Goal: Task Accomplishment & Management: Manage account settings

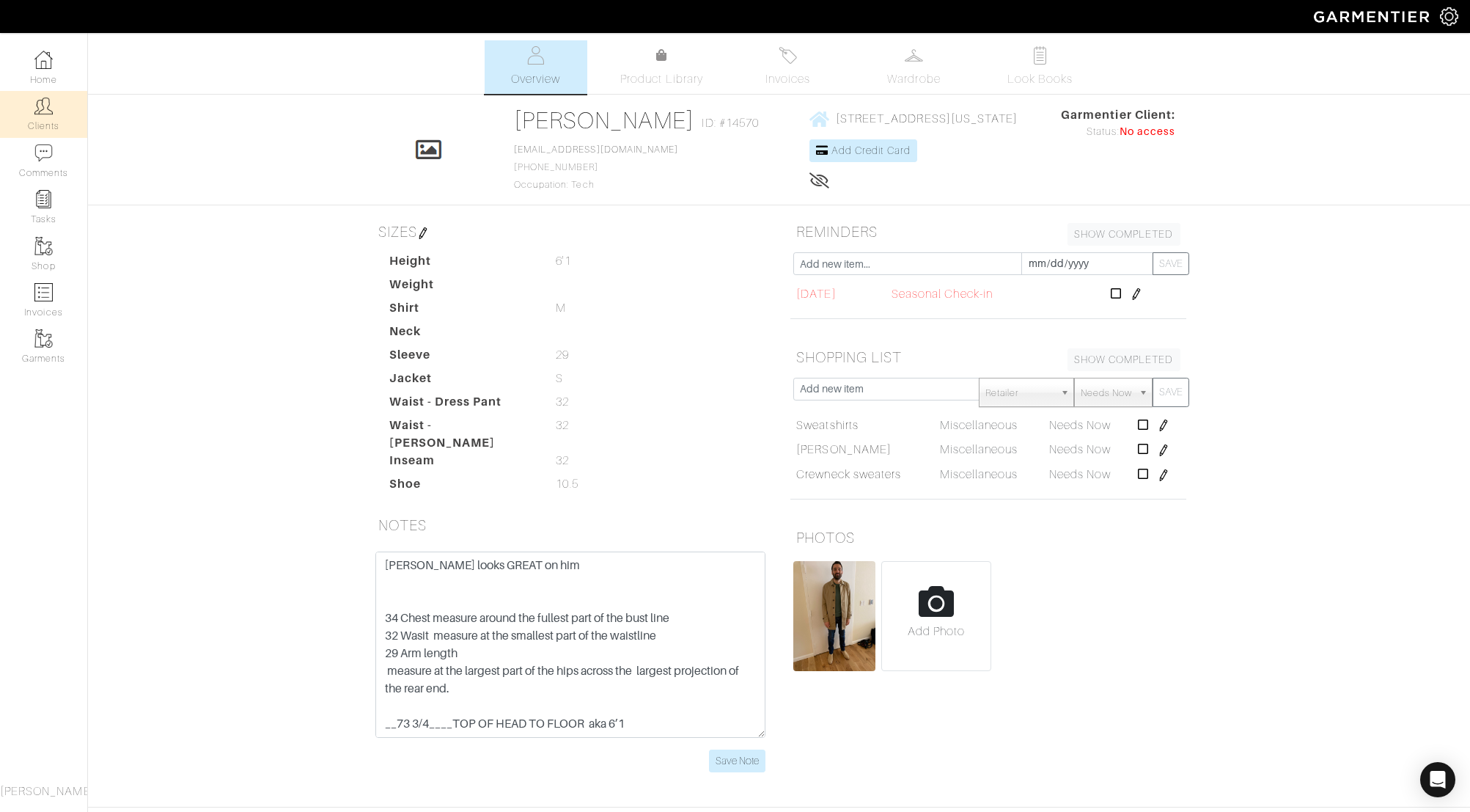
click at [41, 105] on img at bounding box center [43, 106] width 19 height 19
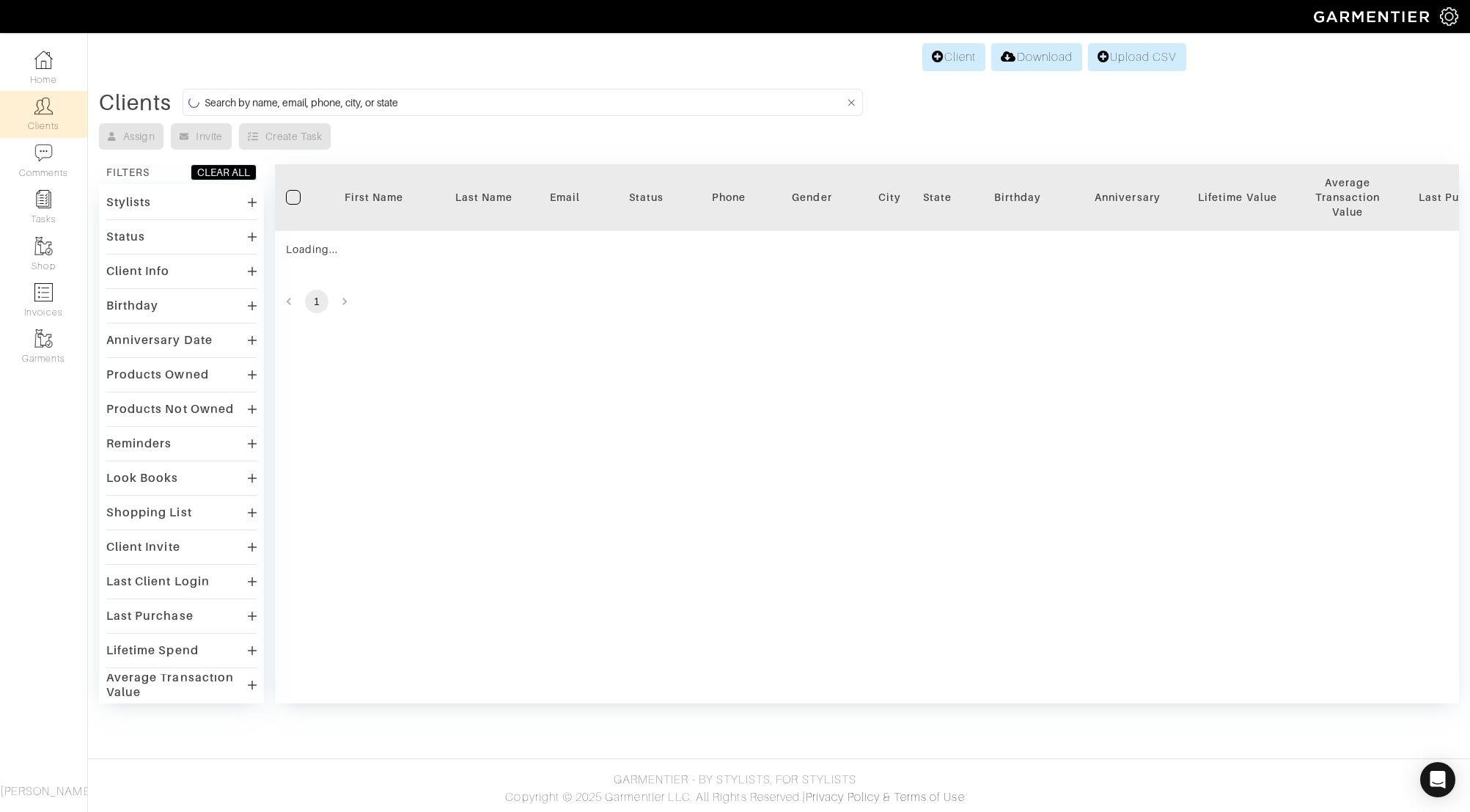
click at [449, 103] on input at bounding box center [524, 102] width 639 height 19
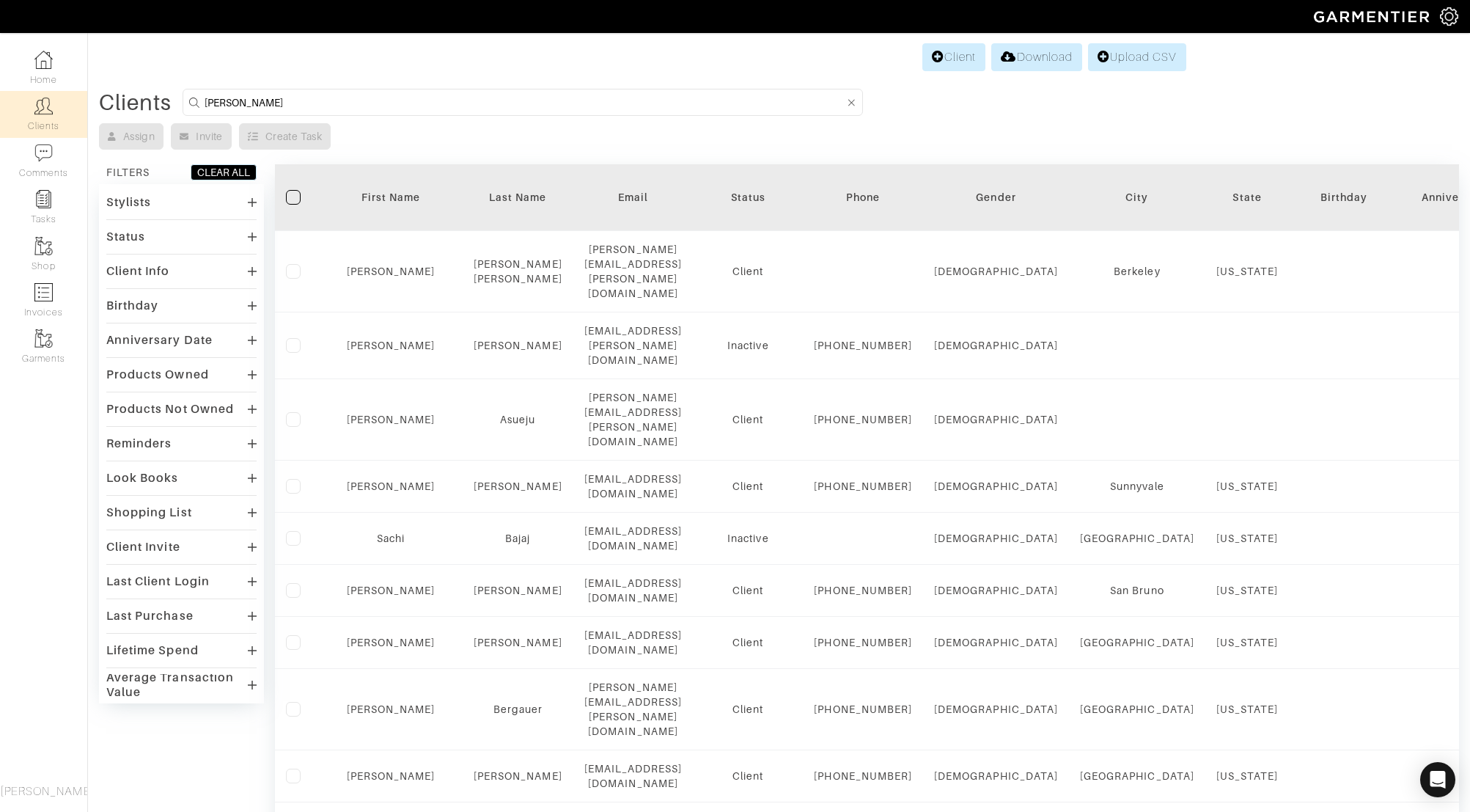
type input "danica"
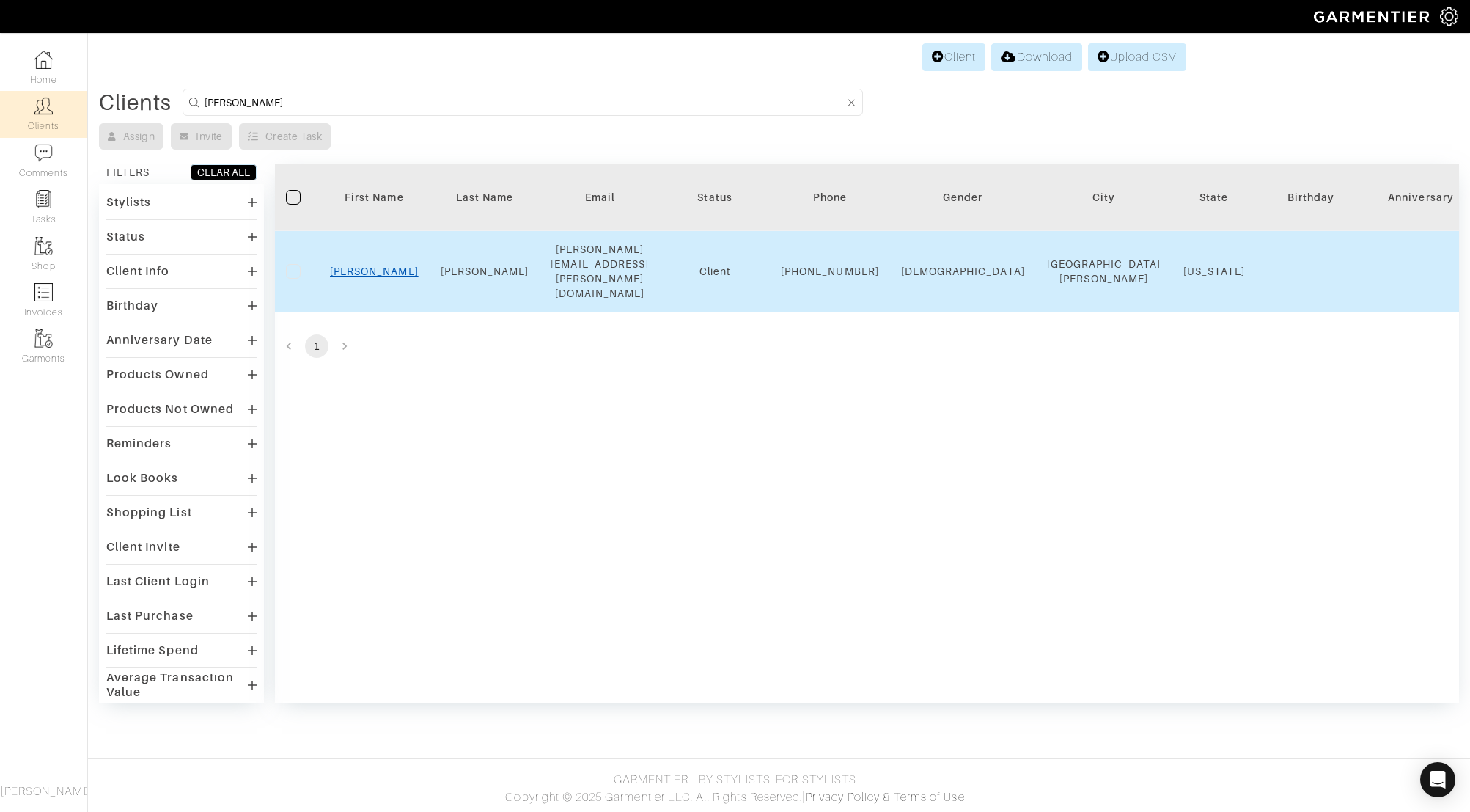
click at [367, 266] on link "Danica" at bounding box center [374, 271] width 89 height 11
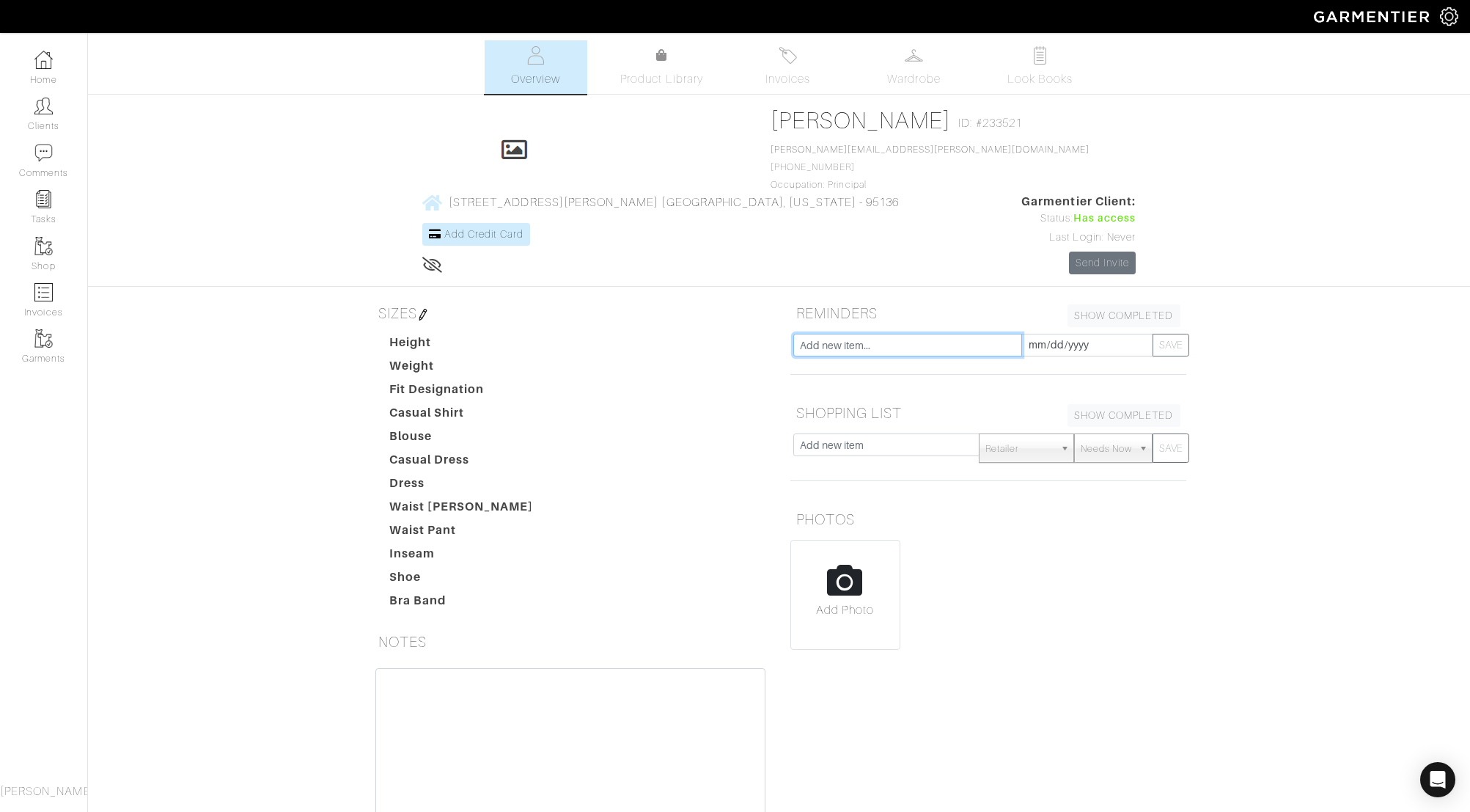
click at [928, 334] on input "text" at bounding box center [907, 345] width 229 height 23
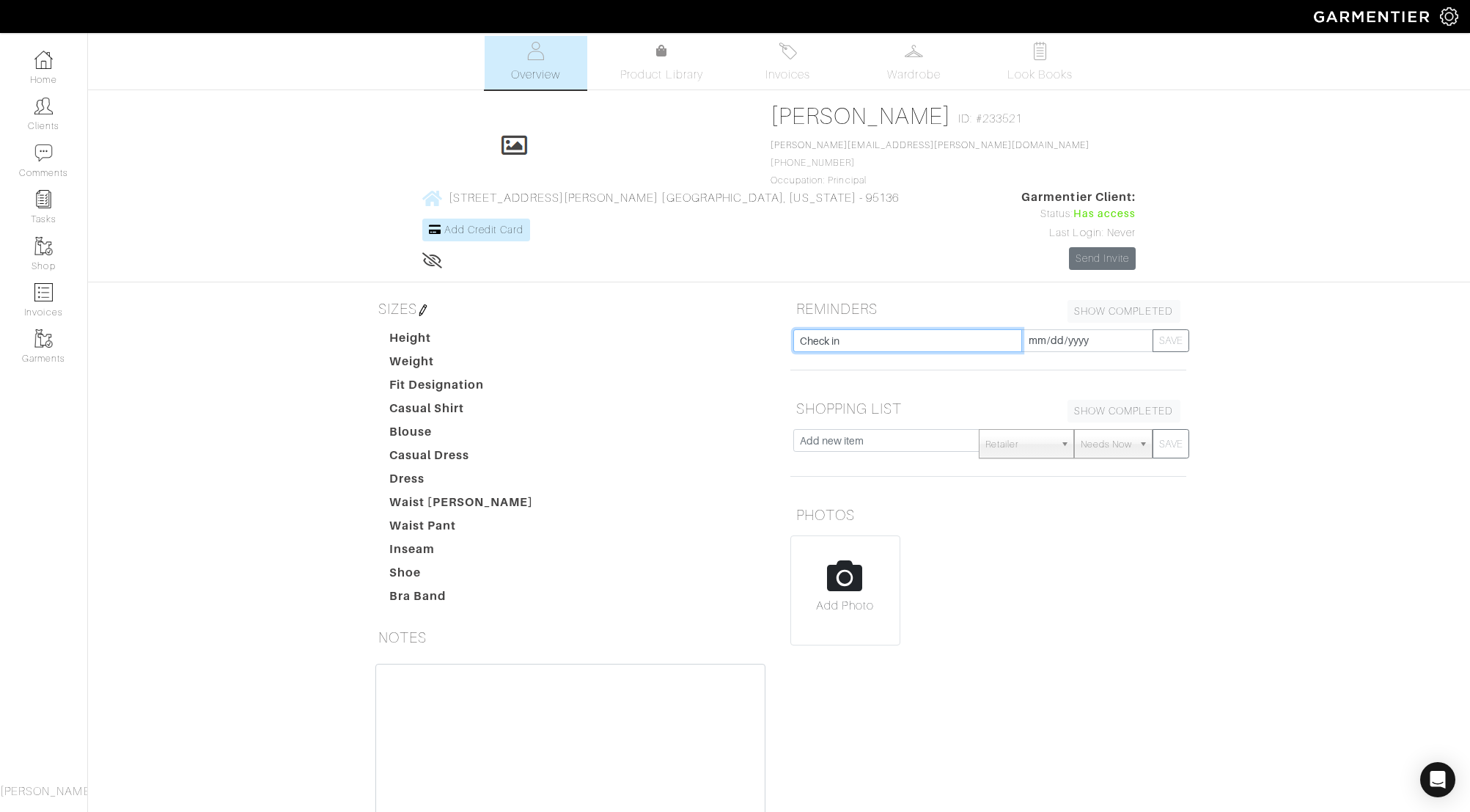
type input "Check in"
click at [1056, 329] on input "[DATE]" at bounding box center [1087, 340] width 132 height 23
click at [1154, 96] on th "»" at bounding box center [1158, 99] width 17 height 19
click at [1155, 97] on th "»" at bounding box center [1158, 99] width 17 height 19
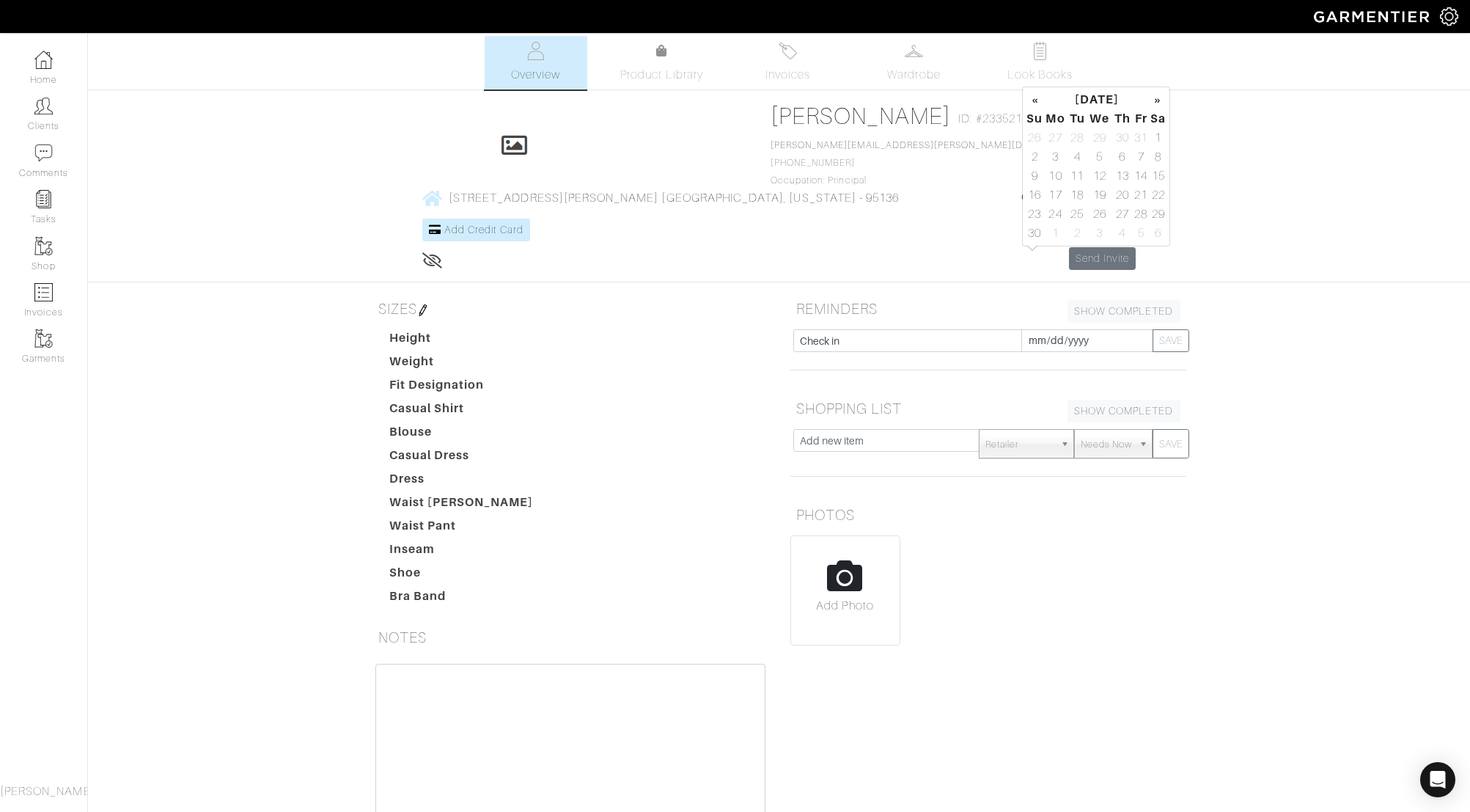
click at [1155, 97] on th "»" at bounding box center [1158, 99] width 17 height 19
click at [1054, 137] on td "1" at bounding box center [1055, 138] width 24 height 19
type input "[DATE]"
click at [1168, 329] on button "SAVE" at bounding box center [1170, 340] width 37 height 23
type input "[DATE]"
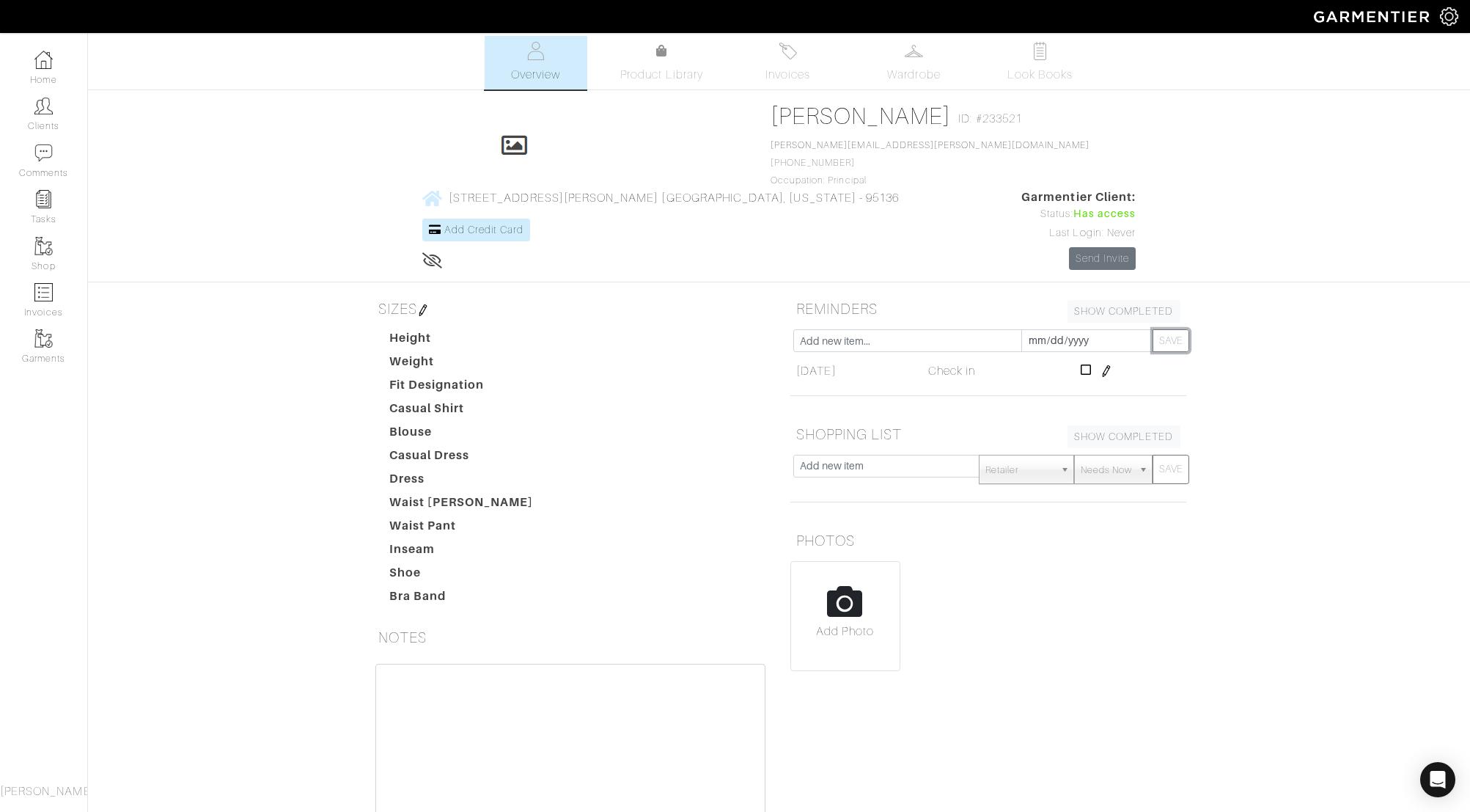
scroll to position [0, 0]
